Goal: Task Accomplishment & Management: Use online tool/utility

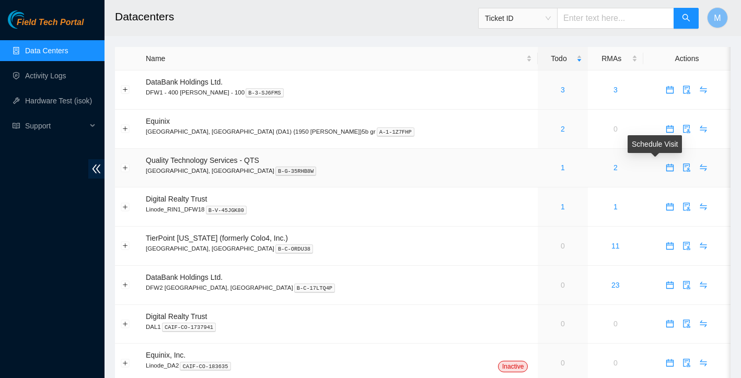
click at [667, 166] on icon "calendar" at bounding box center [670, 166] width 6 height 1
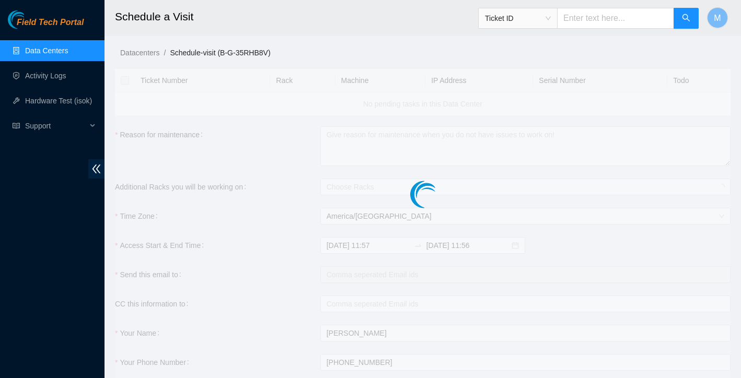
checkbox input "true"
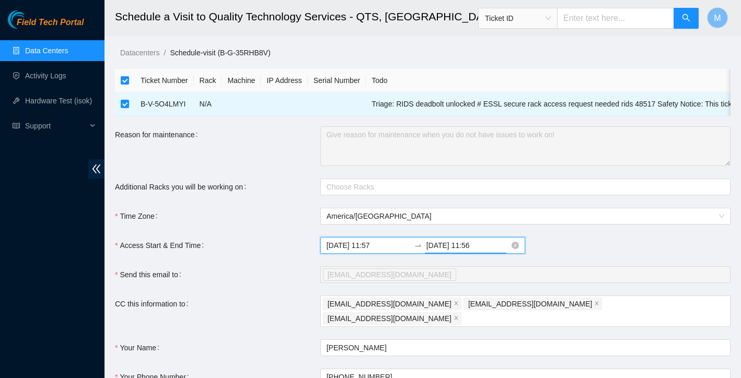
click at [473, 249] on input "[DATE] 11:56" at bounding box center [468, 245] width 83 height 11
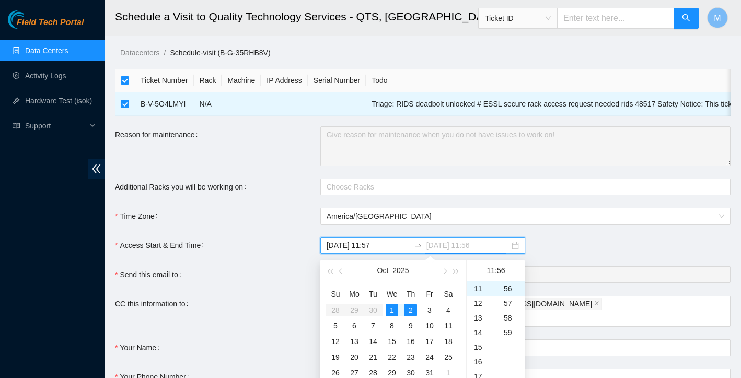
click at [395, 310] on div "1" at bounding box center [392, 310] width 13 height 13
click at [481, 294] on div "23" at bounding box center [481, 290] width 29 height 15
click at [581, 234] on form "Ticket Number Rack Machine IP Address Serial Number Todo B-V-5O4LMYI N/A Triage…" at bounding box center [423, 256] width 616 height 375
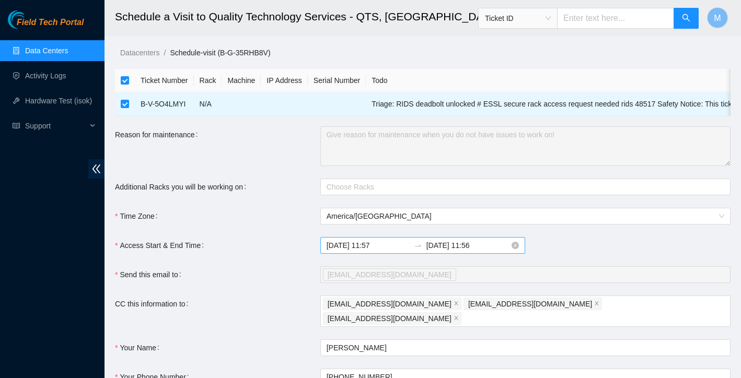
click at [465, 247] on input "[DATE] 11:56" at bounding box center [468, 245] width 83 height 11
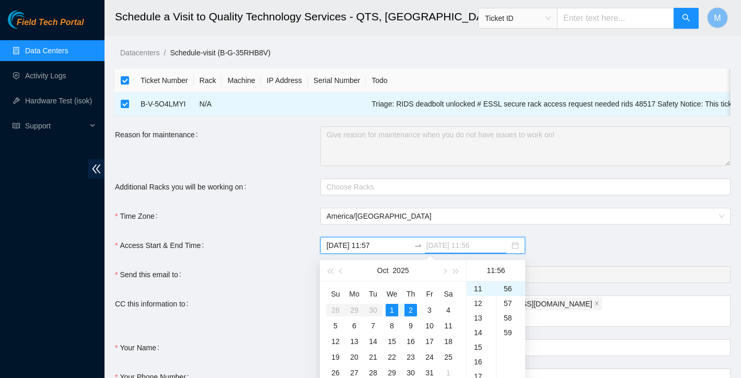
click at [395, 309] on div "1" at bounding box center [392, 310] width 13 height 13
click at [480, 293] on div "10" at bounding box center [481, 294] width 29 height 15
click at [509, 310] on div "49" at bounding box center [511, 308] width 29 height 15
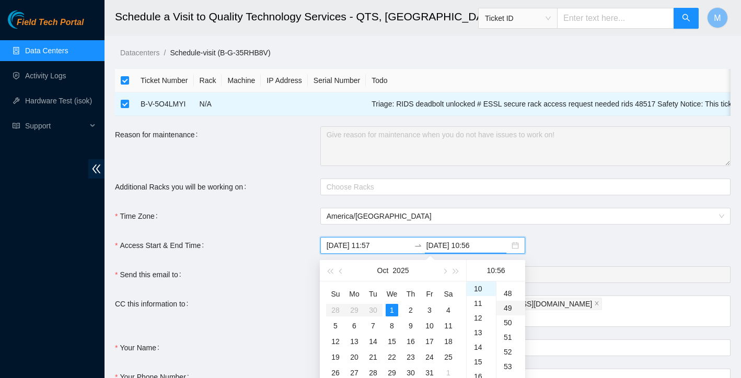
type input "[DATE] 10:49"
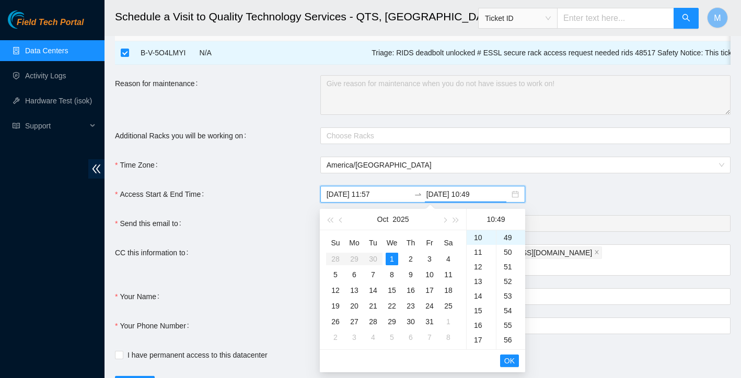
scroll to position [53, 0]
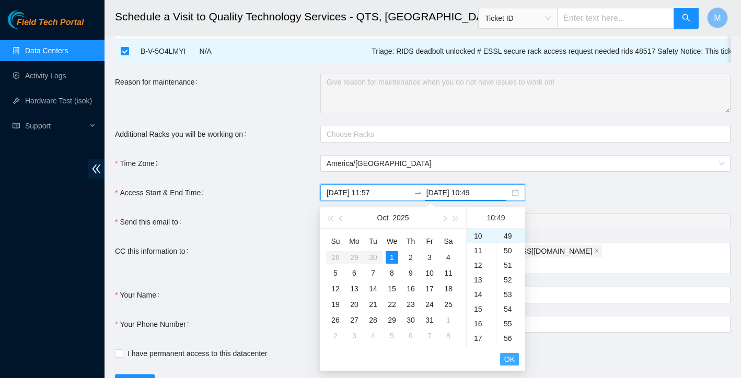
click at [513, 361] on span "OK" at bounding box center [509, 359] width 10 height 11
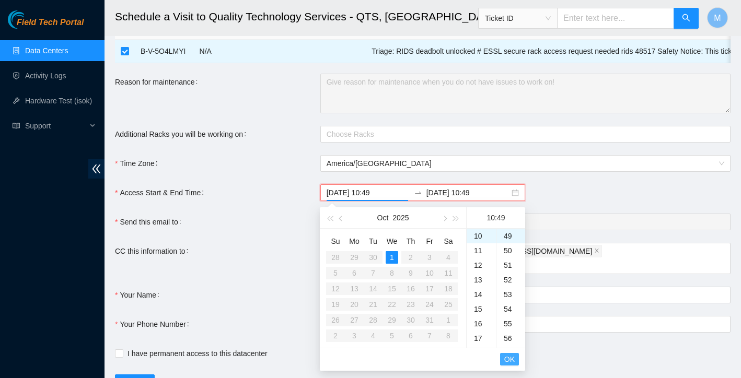
type input "[DATE] 10:49"
type input "[DATE] 11:57"
click at [513, 361] on span "OK" at bounding box center [509, 359] width 10 height 11
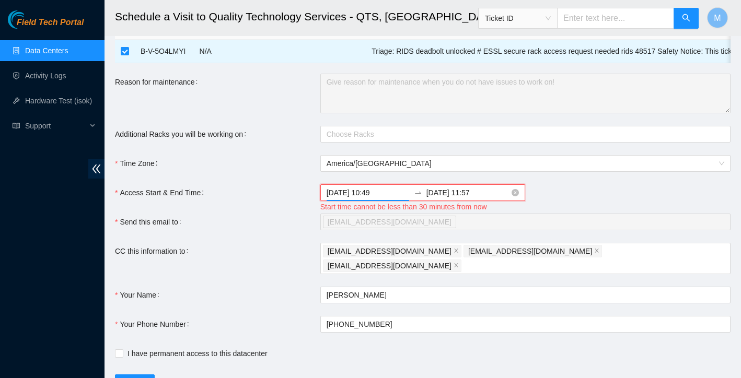
click at [374, 194] on input "[DATE] 10:49" at bounding box center [368, 192] width 83 height 11
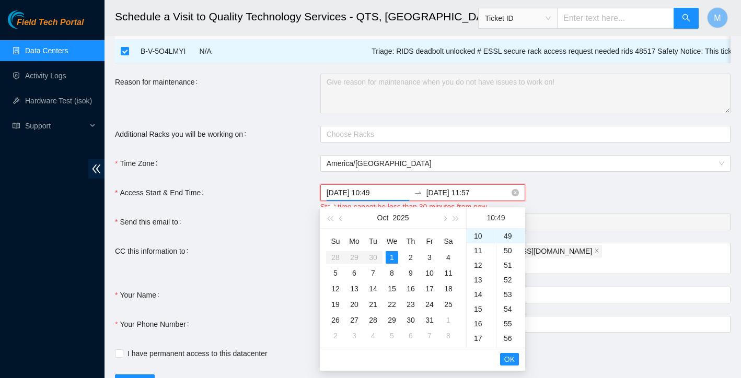
click at [393, 192] on input "[DATE] 10:49" at bounding box center [368, 192] width 83 height 11
click at [560, 188] on div "[DATE] 10:49 [DATE] 11:57" at bounding box center [525, 193] width 410 height 17
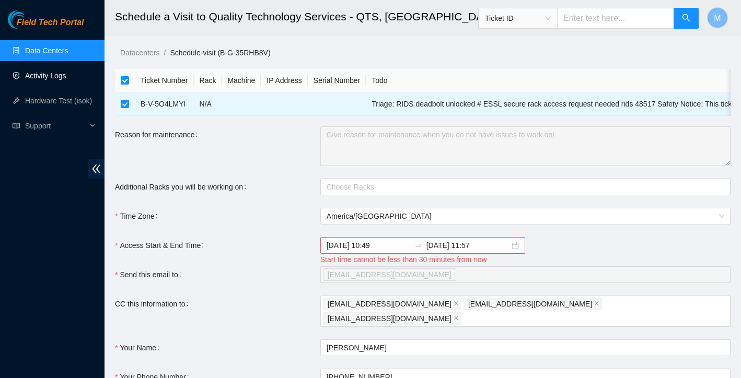
scroll to position [0, 0]
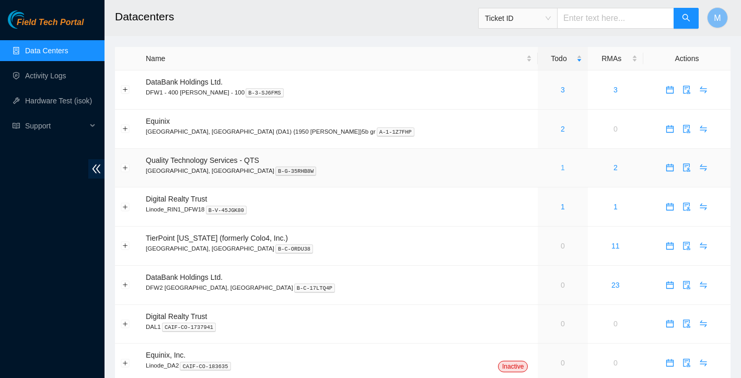
click at [561, 168] on link "1" at bounding box center [563, 168] width 4 height 8
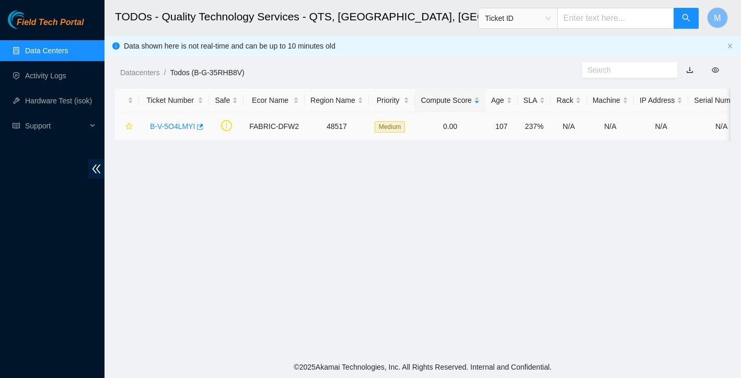
click at [175, 129] on link "B-V-5O4LMYI" at bounding box center [172, 126] width 45 height 8
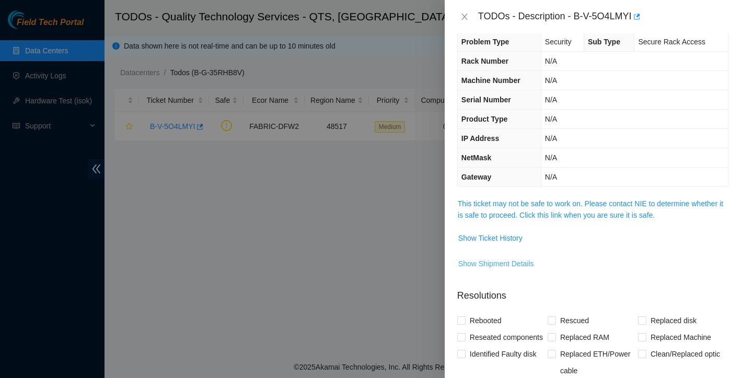
scroll to position [22, 0]
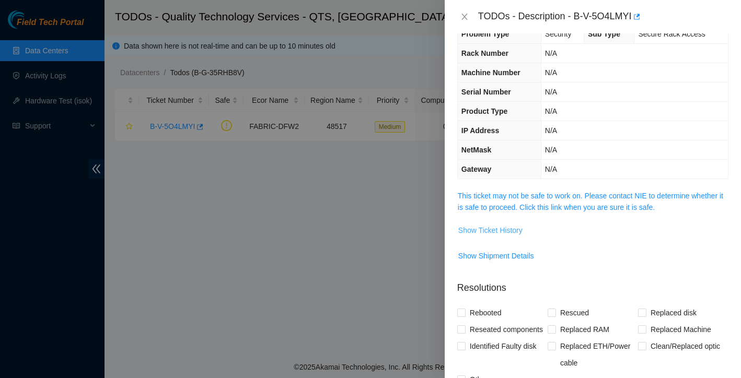
click at [512, 231] on span "Show Ticket History" at bounding box center [490, 230] width 64 height 11
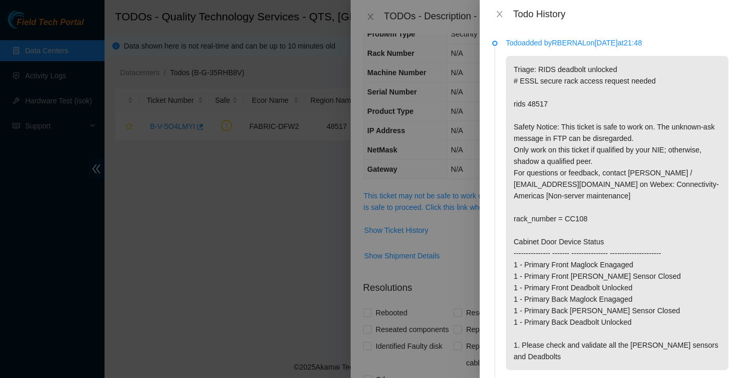
scroll to position [0, 0]
click at [502, 14] on icon "close" at bounding box center [499, 14] width 8 height 8
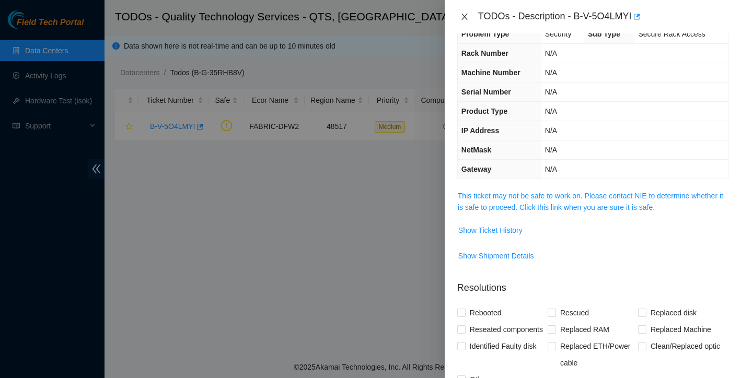
click at [465, 19] on icon "close" at bounding box center [464, 17] width 8 height 8
